Goal: Find specific page/section: Find specific page/section

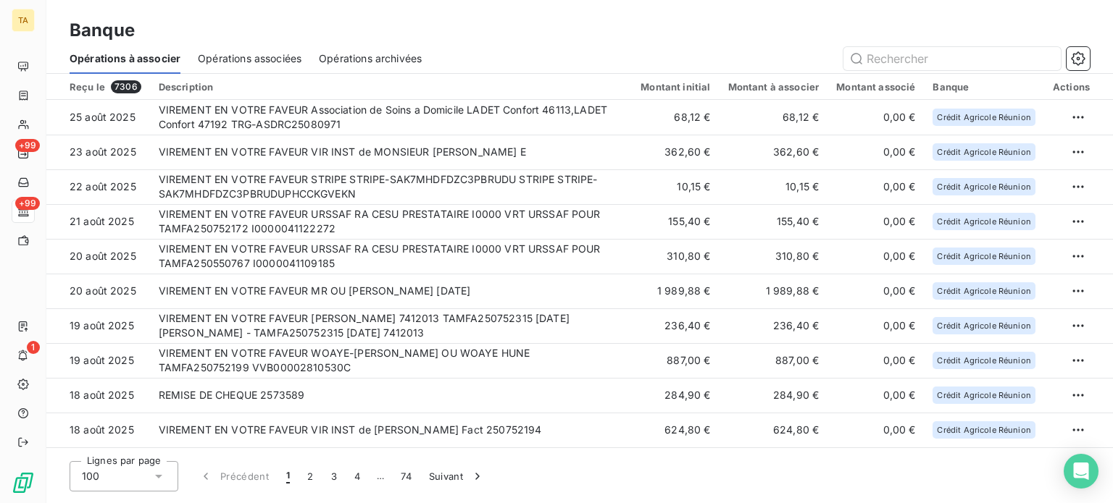
click at [406, 62] on span "Opérations archivées" at bounding box center [370, 58] width 103 height 14
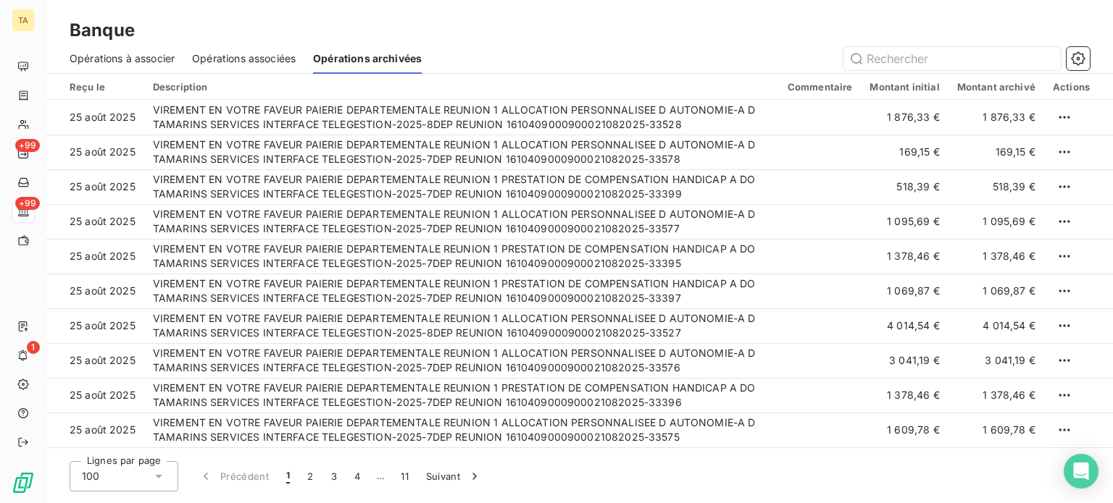
click at [1069, 87] on div "Actions" at bounding box center [1071, 87] width 37 height 12
click at [1084, 60] on icon "button" at bounding box center [1078, 58] width 14 height 14
click at [904, 64] on input "text" at bounding box center [951, 58] width 217 height 23
type input "paierie"
click at [1075, 89] on div "Actions" at bounding box center [1071, 87] width 37 height 12
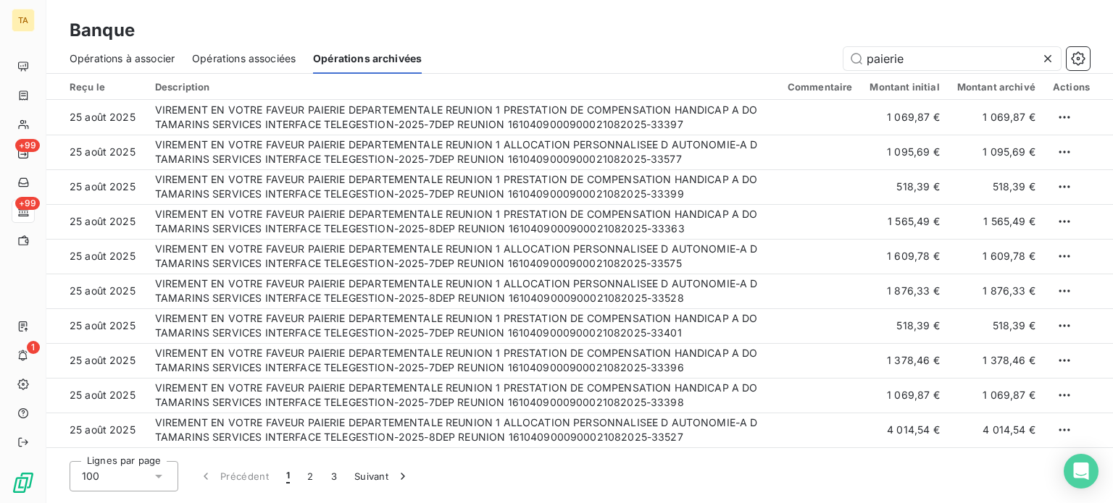
click at [1063, 88] on div "Actions" at bounding box center [1071, 87] width 37 height 12
drag, startPoint x: 1060, startPoint y: 87, endPoint x: 941, endPoint y: 22, distance: 135.2
click at [938, 22] on div "Banque" at bounding box center [579, 30] width 1066 height 26
click at [1069, 90] on div "Actions" at bounding box center [1071, 87] width 37 height 12
click at [1075, 58] on icon "button" at bounding box center [1078, 58] width 14 height 14
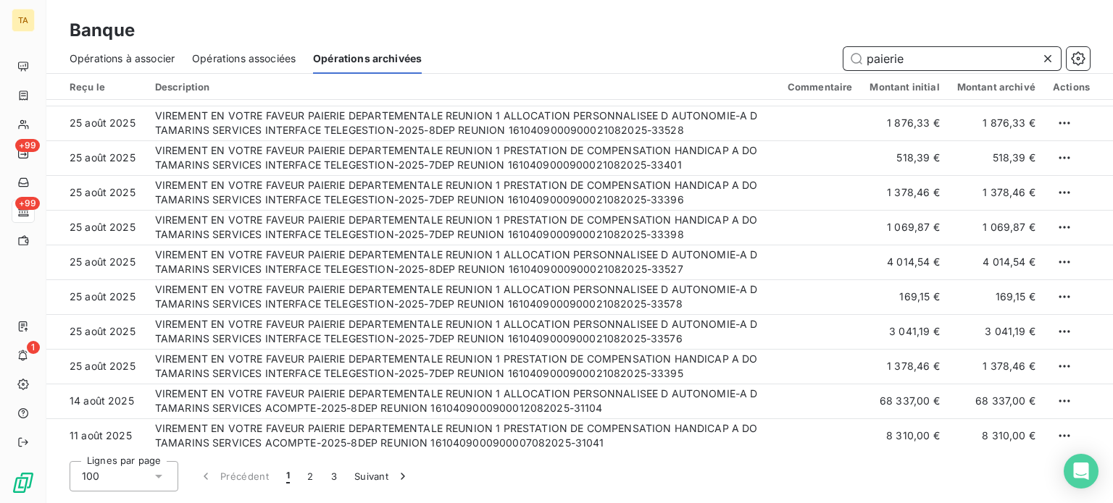
scroll to position [125, 0]
